Goal: Task Accomplishment & Management: Complete application form

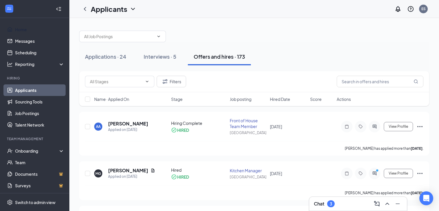
click at [29, 25] on link "Home" at bounding box center [39, 30] width 49 height 12
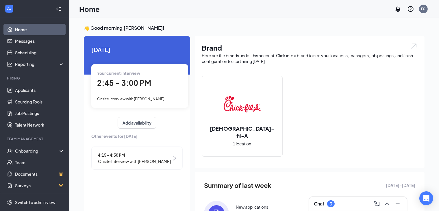
click at [153, 86] on div "2:45 - 3:00 PM" at bounding box center [139, 83] width 85 height 12
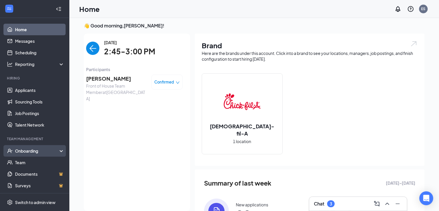
click at [42, 151] on div "Onboarding" at bounding box center [37, 151] width 45 height 6
click at [44, 163] on link "Overview" at bounding box center [39, 163] width 49 height 12
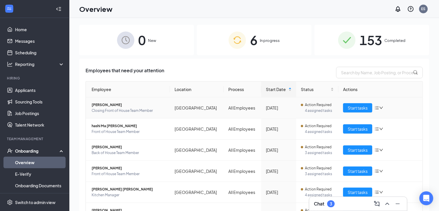
click at [352, 114] on td "Start tasks" at bounding box center [380, 107] width 84 height 21
click at [350, 108] on span "Start tasks" at bounding box center [358, 108] width 20 height 6
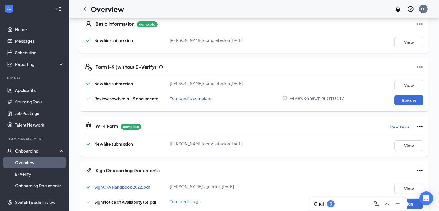
scroll to position [93, 0]
click at [396, 100] on button "Review" at bounding box center [409, 100] width 29 height 10
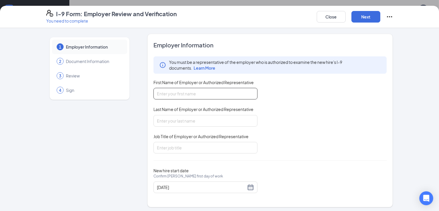
click at [232, 93] on input "First Name of Employer or Authorized Representative" at bounding box center [205, 94] width 104 height 12
type input "[PERSON_NAME]"
click at [182, 122] on input "Last Name of Employer or Authorized Representative" at bounding box center [205, 121] width 104 height 12
type input "[PERSON_NAME]"
click at [180, 143] on input "Job Title of Employer or Authorized Representative" at bounding box center [205, 148] width 104 height 12
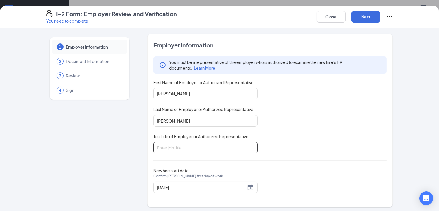
type input "Director"
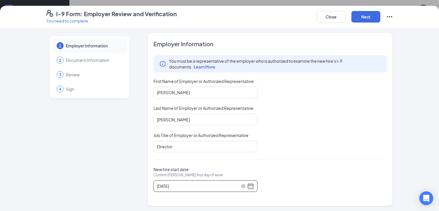
click at [235, 184] on div "[DATE]" at bounding box center [205, 186] width 97 height 7
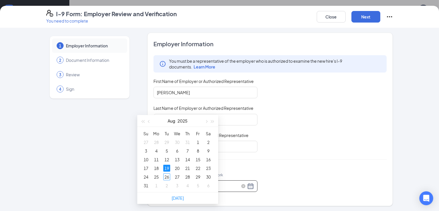
scroll to position [171, 0]
type input "[DATE]"
click at [165, 175] on div "26" at bounding box center [166, 176] width 7 height 7
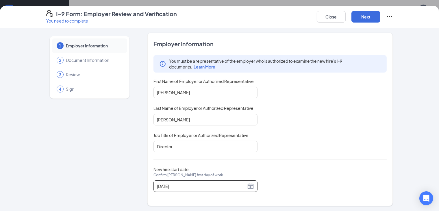
scroll to position [280, 0]
click at [380, 13] on button "Next" at bounding box center [366, 17] width 29 height 12
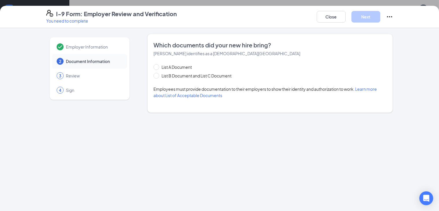
scroll to position [0, 0]
click at [171, 68] on span "List A Document" at bounding box center [176, 67] width 35 height 6
click at [158, 68] on input "List A Document" at bounding box center [155, 66] width 4 height 4
radio input "true"
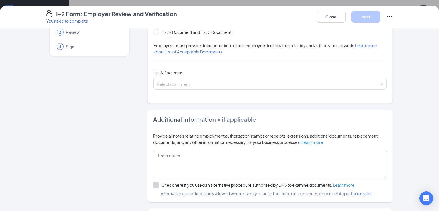
scroll to position [44, 0]
click at [173, 81] on input "search" at bounding box center [268, 82] width 223 height 9
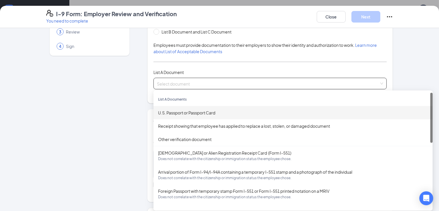
click at [173, 112] on div "U.S. Passport or Passport Card" at bounding box center [293, 113] width 270 height 6
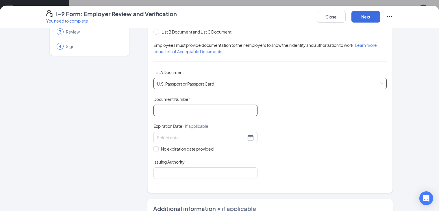
click at [173, 112] on input "Document Number" at bounding box center [205, 111] width 104 height 12
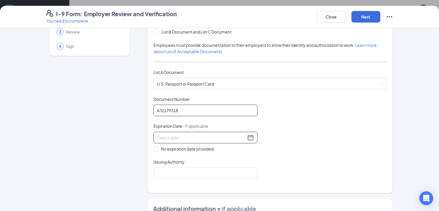
type input "A32179318"
click at [165, 138] on input at bounding box center [201, 137] width 89 height 6
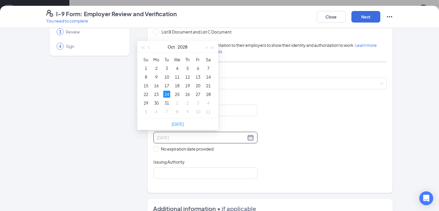
click at [165, 93] on div "24" at bounding box center [166, 94] width 7 height 7
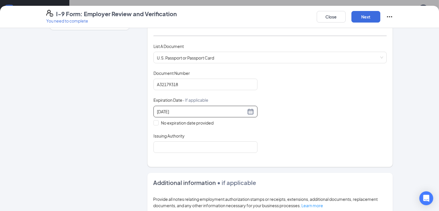
scroll to position [74, 0]
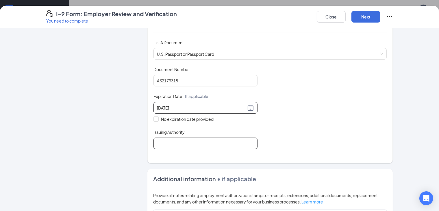
type input "[DATE]"
click at [156, 140] on input "Issuing Authority" at bounding box center [205, 144] width 104 height 12
type input "[GEOGRAPHIC_DATA]"
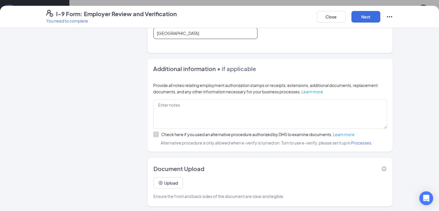
scroll to position [184, 0]
click at [380, 15] on button "Next" at bounding box center [366, 17] width 29 height 12
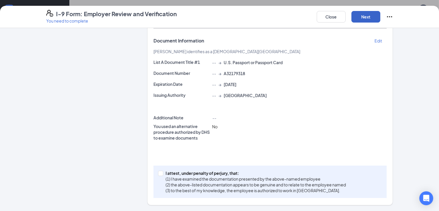
scroll to position [93, 0]
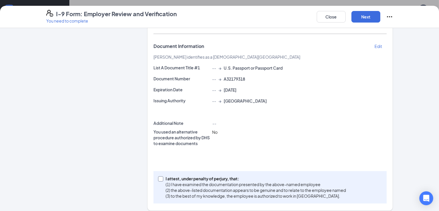
click at [158, 176] on span at bounding box center [160, 178] width 5 height 5
click at [158, 176] on input "I attest, under penalty of [PERSON_NAME], that: (1) I have examined the documen…" at bounding box center [160, 178] width 4 height 4
checkbox input "true"
click at [380, 13] on button "Next" at bounding box center [366, 17] width 29 height 12
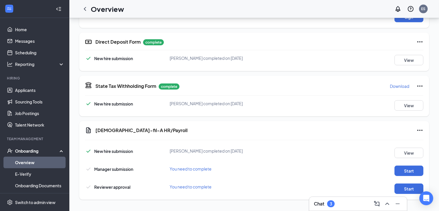
scroll to position [88, 0]
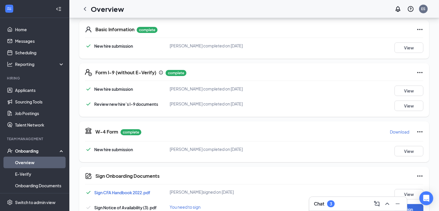
click at [42, 159] on link "Overview" at bounding box center [39, 163] width 49 height 12
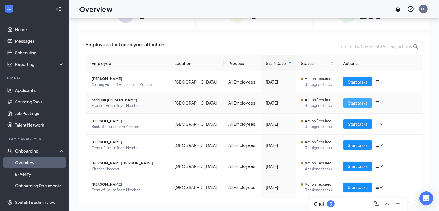
click at [354, 100] on span "Start tasks" at bounding box center [358, 103] width 20 height 6
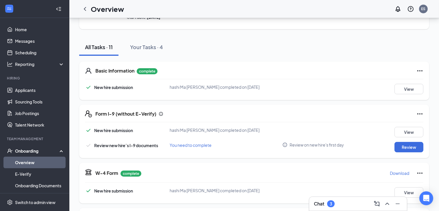
scroll to position [46, 0]
click at [410, 146] on button "Review" at bounding box center [409, 147] width 29 height 10
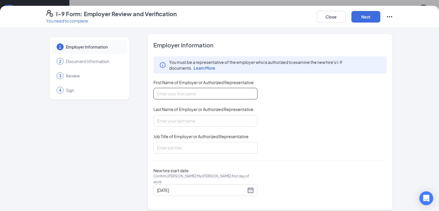
click at [201, 93] on input "First Name of Employer or Authorized Representative" at bounding box center [205, 94] width 104 height 12
type input "[PERSON_NAME]"
click at [180, 121] on input "Last Name of Employer or Authorized Representative" at bounding box center [205, 121] width 104 height 12
type input "[PERSON_NAME]"
click at [180, 146] on input "Job Title of Employer or Authorized Representative" at bounding box center [205, 148] width 104 height 12
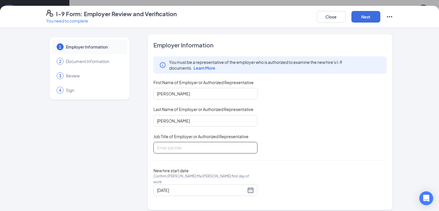
type input "Director"
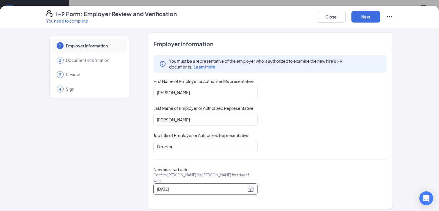
click at [238, 184] on div "[DATE]" at bounding box center [205, 189] width 104 height 12
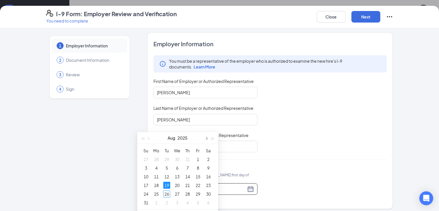
scroll to position [111, 0]
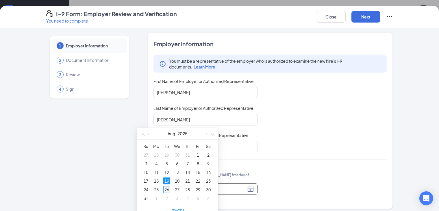
type input "[DATE]"
click at [167, 189] on div "26" at bounding box center [166, 189] width 7 height 7
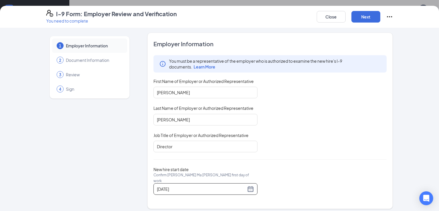
scroll to position [210, 0]
click at [380, 21] on button "Next" at bounding box center [366, 17] width 29 height 12
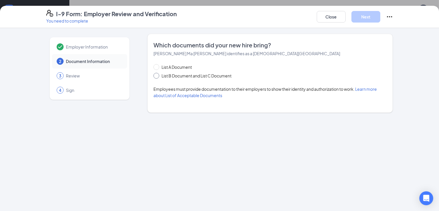
click at [186, 77] on span "List B Document and List C Document" at bounding box center [196, 76] width 75 height 6
click at [158, 77] on input "List B Document and List C Document" at bounding box center [155, 75] width 4 height 4
radio input "true"
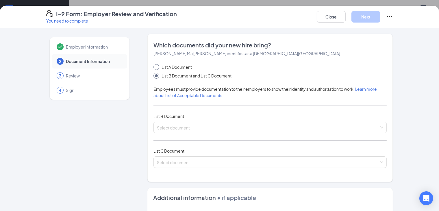
click at [162, 64] on span "List A Document" at bounding box center [176, 67] width 35 height 6
click at [158, 64] on input "List A Document" at bounding box center [155, 66] width 4 height 4
radio input "true"
radio input "false"
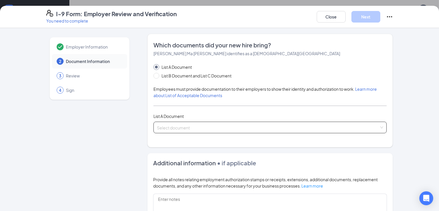
click at [169, 123] on input "search" at bounding box center [268, 126] width 223 height 9
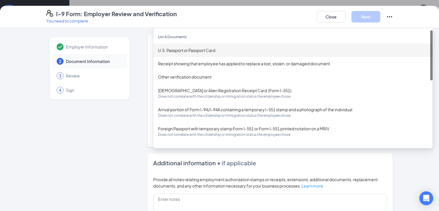
click at [188, 48] on div "U.S. Passport or Passport Card" at bounding box center [293, 50] width 270 height 6
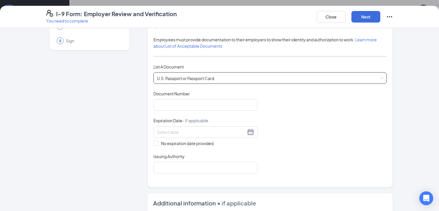
scroll to position [50, 0]
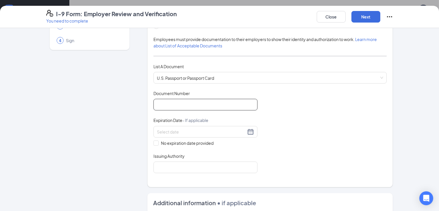
click at [179, 103] on input "Document Number" at bounding box center [205, 105] width 104 height 12
type input "C32465684"
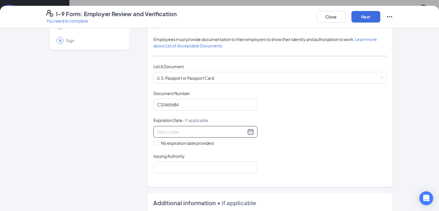
click at [157, 134] on input at bounding box center [201, 132] width 89 height 6
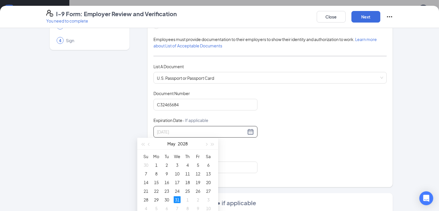
click at [175, 200] on div "31" at bounding box center [177, 199] width 7 height 7
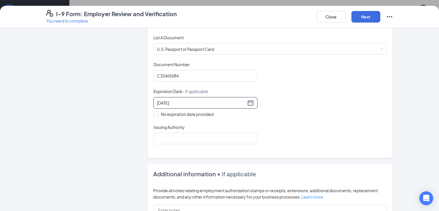
scroll to position [82, 0]
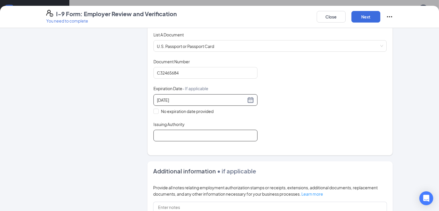
type input "[DATE]"
click at [173, 134] on input "Issuing Authority" at bounding box center [205, 136] width 104 height 12
type input "[GEOGRAPHIC_DATA]"
click at [393, 10] on div "Close Next" at bounding box center [355, 17] width 76 height 14
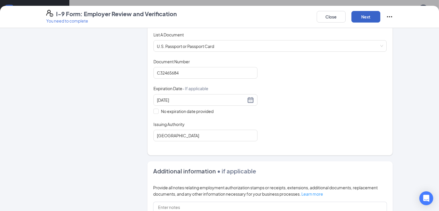
click at [380, 15] on button "Next" at bounding box center [366, 17] width 29 height 12
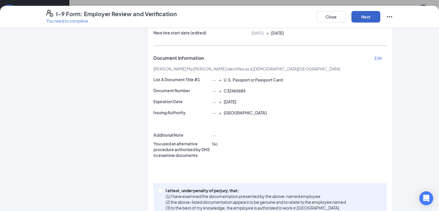
scroll to position [93, 0]
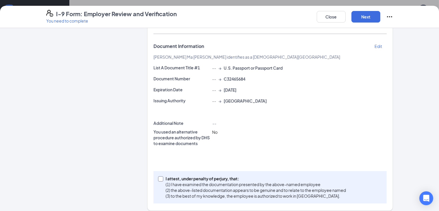
click at [166, 176] on p "I attest, under penalty of perjury, that:" at bounding box center [256, 179] width 180 height 6
click at [158, 176] on input "I attest, under penalty of [PERSON_NAME], that: (1) I have examined the documen…" at bounding box center [160, 178] width 4 height 4
checkbox input "true"
click at [380, 19] on button "Next" at bounding box center [366, 17] width 29 height 12
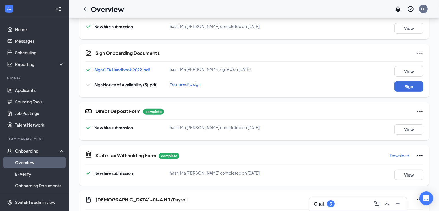
scroll to position [88, 0]
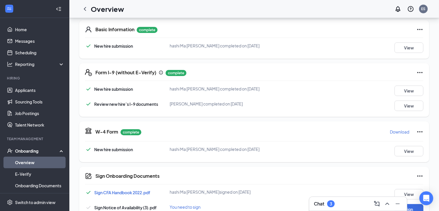
click at [42, 162] on link "Overview" at bounding box center [39, 163] width 49 height 12
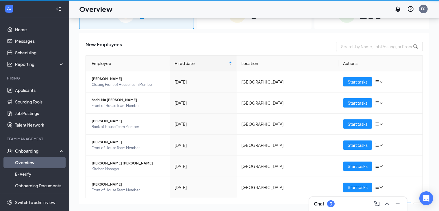
scroll to position [26, 0]
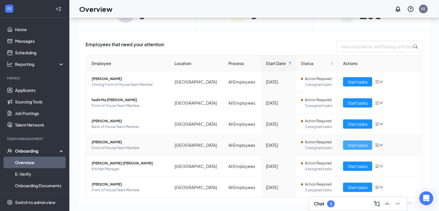
click at [358, 144] on span "Start tasks" at bounding box center [358, 145] width 20 height 6
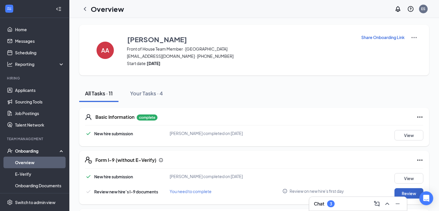
click at [404, 191] on button "Review" at bounding box center [409, 193] width 29 height 10
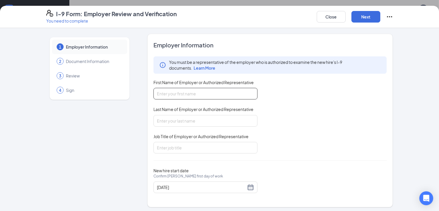
click at [217, 93] on input "First Name of Employer or Authorized Representative" at bounding box center [205, 94] width 104 height 12
type input "[PERSON_NAME]"
click at [185, 125] on input "Last Name of Employer or Authorized Representative" at bounding box center [205, 121] width 104 height 12
type input "[PERSON_NAME]"
click at [189, 143] on input "Job Title of Employer or Authorized Representative" at bounding box center [205, 148] width 104 height 12
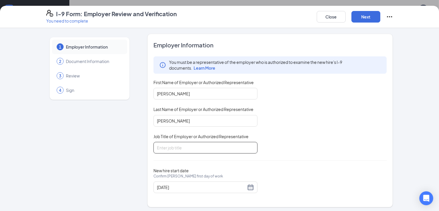
type input "Director"
click at [237, 184] on div "[DATE]" at bounding box center [205, 187] width 97 height 7
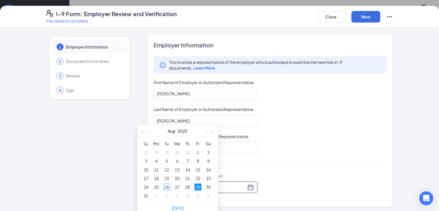
scroll to position [74, 0]
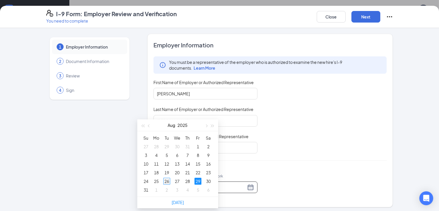
type input "[DATE]"
click at [166, 181] on div "26" at bounding box center [166, 181] width 7 height 7
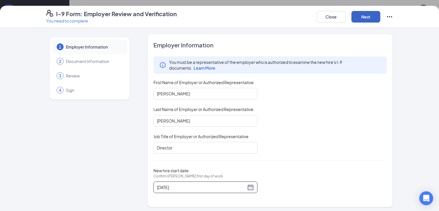
click at [380, 15] on button "Next" at bounding box center [366, 17] width 29 height 12
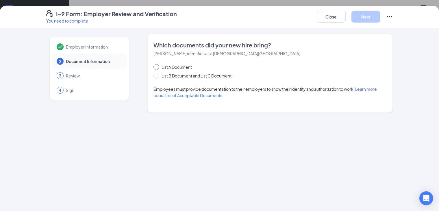
click at [174, 64] on span "List A Document" at bounding box center [176, 67] width 35 height 6
click at [158, 64] on input "List A Document" at bounding box center [155, 66] width 4 height 4
radio input "true"
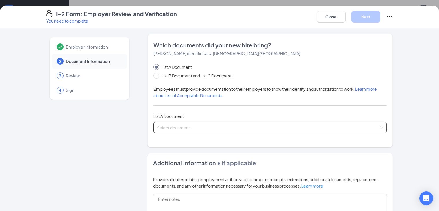
click at [165, 123] on input "search" at bounding box center [268, 126] width 223 height 9
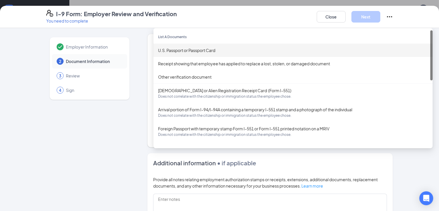
click at [168, 47] on div "U.S. Passport or Passport Card" at bounding box center [293, 50] width 270 height 6
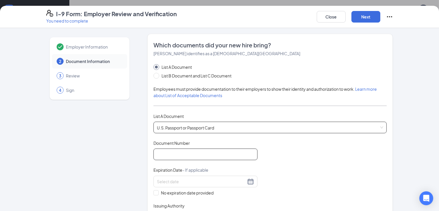
click at [179, 151] on input "Document Number" at bounding box center [205, 155] width 104 height 12
type input "676221728"
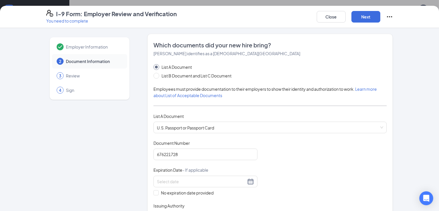
click at [269, 150] on div "Document Title U.S. Passport or Passport Card Document Number [PASSPORT] Expira…" at bounding box center [270, 181] width 234 height 83
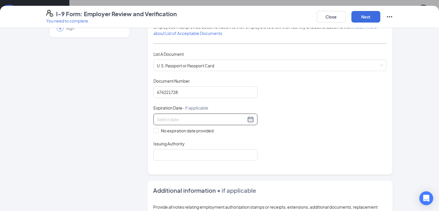
click at [180, 120] on input at bounding box center [201, 119] width 89 height 6
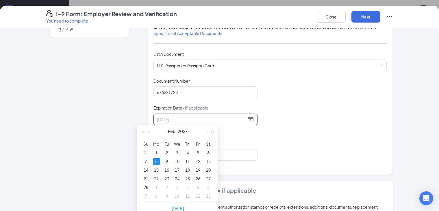
click at [158, 162] on div "8" at bounding box center [156, 161] width 7 height 7
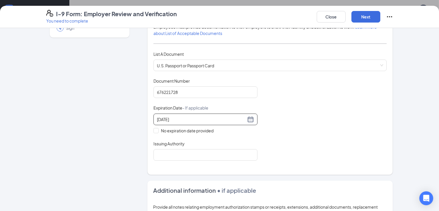
type input "[DATE]"
click at [157, 160] on div "Which documents did your new hire bring? [PERSON_NAME] identifies as a [DEMOGRA…" at bounding box center [270, 73] width 234 height 189
click at [157, 159] on input "Issuing Authority" at bounding box center [205, 155] width 104 height 12
type input "[GEOGRAPHIC_DATA]"
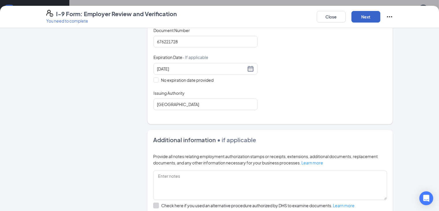
click at [380, 15] on button "Next" at bounding box center [366, 17] width 29 height 12
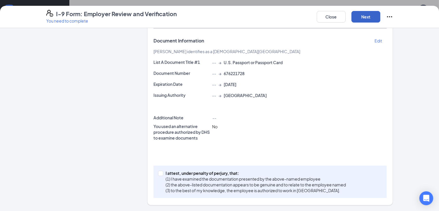
scroll to position [93, 0]
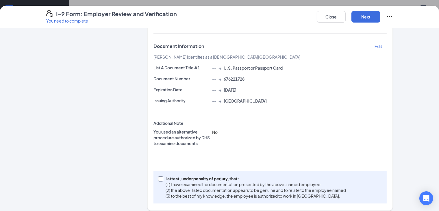
click at [158, 176] on input "I attest, under penalty of [PERSON_NAME], that: (1) I have examined the documen…" at bounding box center [160, 178] width 4 height 4
checkbox input "true"
click at [380, 19] on button "Next" at bounding box center [366, 17] width 29 height 12
